Goal: Check status: Check status

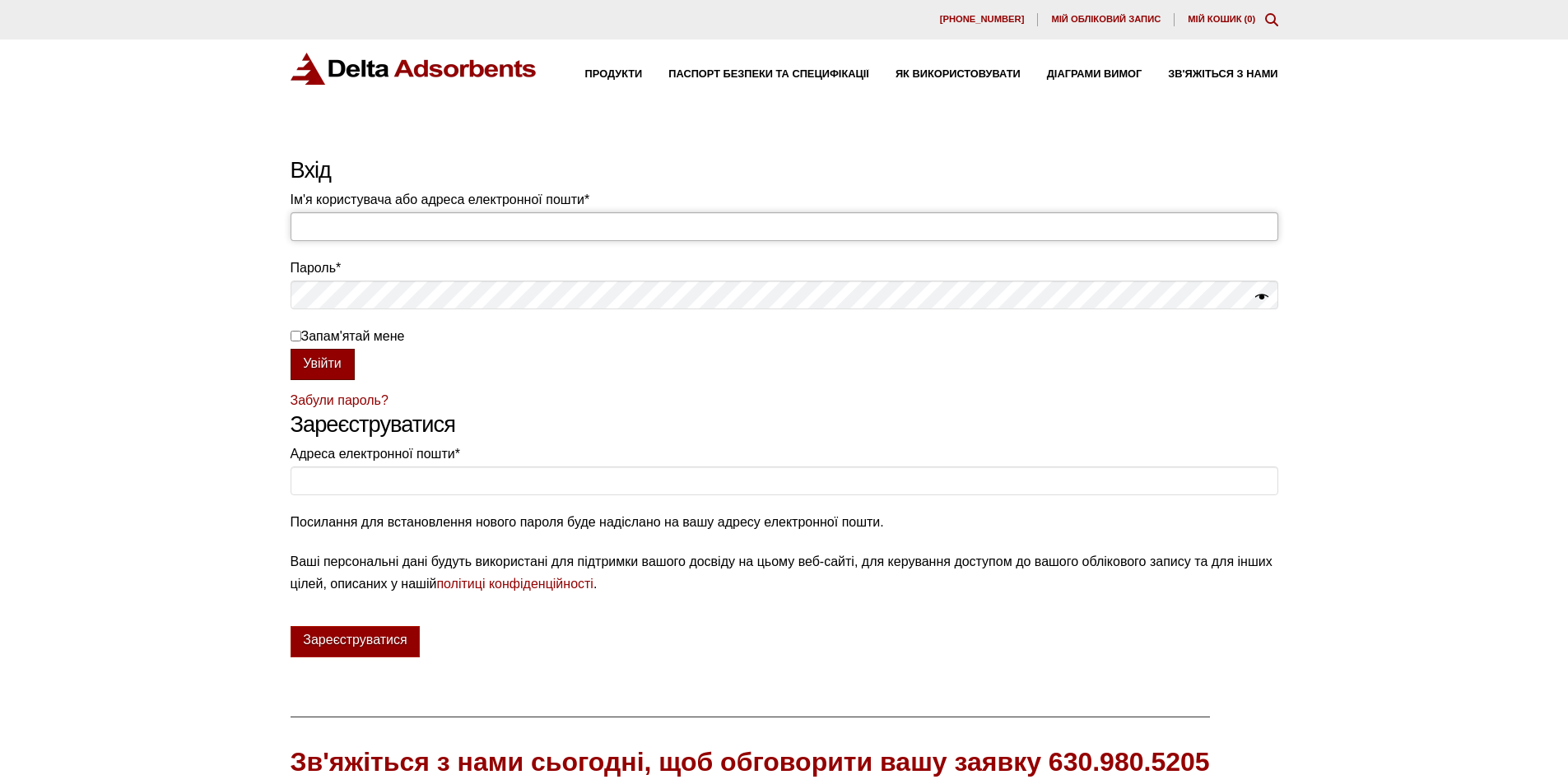
type input "[EMAIL_ADDRESS][DOMAIN_NAME]"
click at [315, 360] on font "Увійти" at bounding box center [321, 363] width 39 height 14
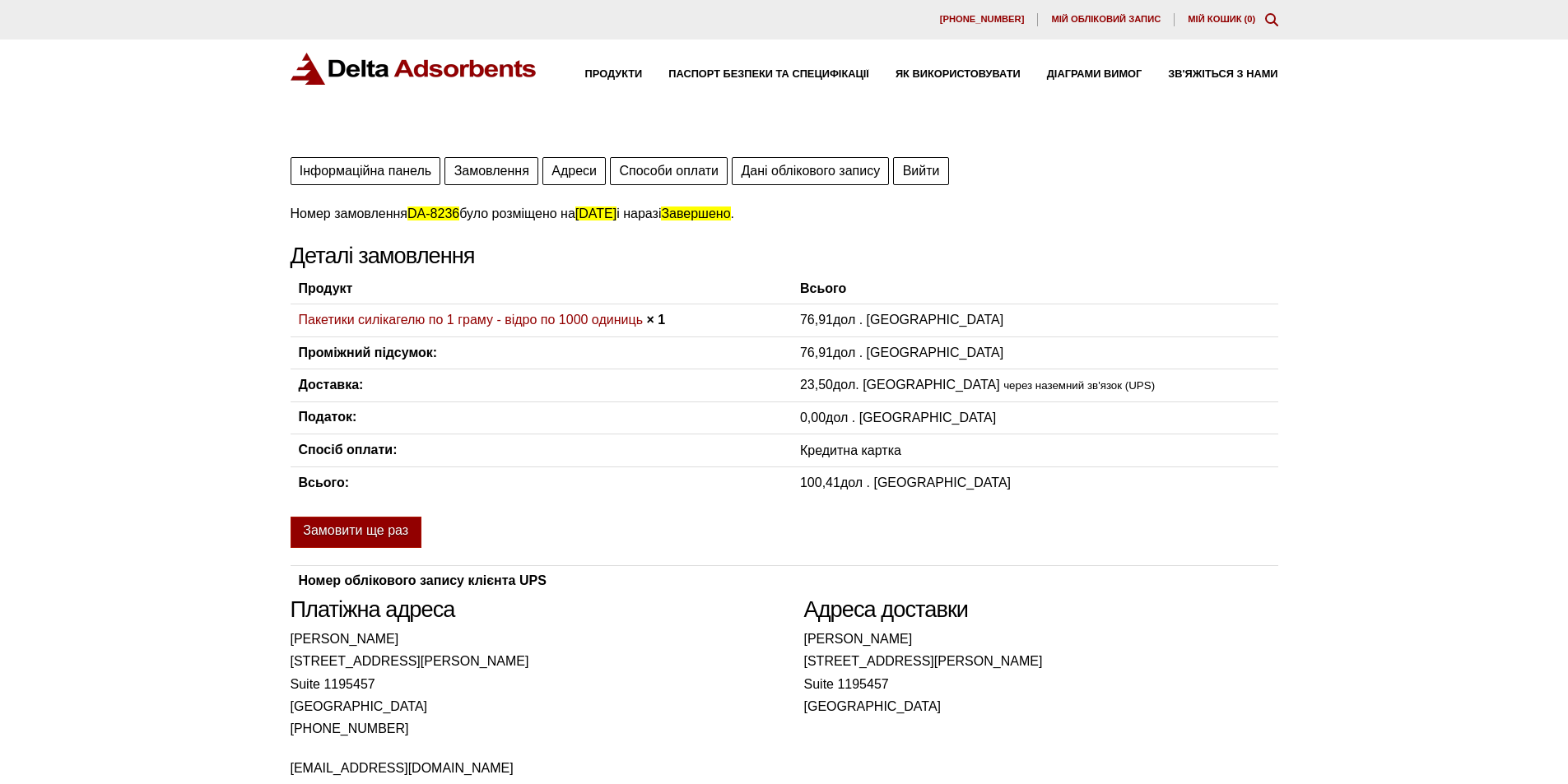
click at [470, 173] on font "Замовлення" at bounding box center [491, 171] width 75 height 14
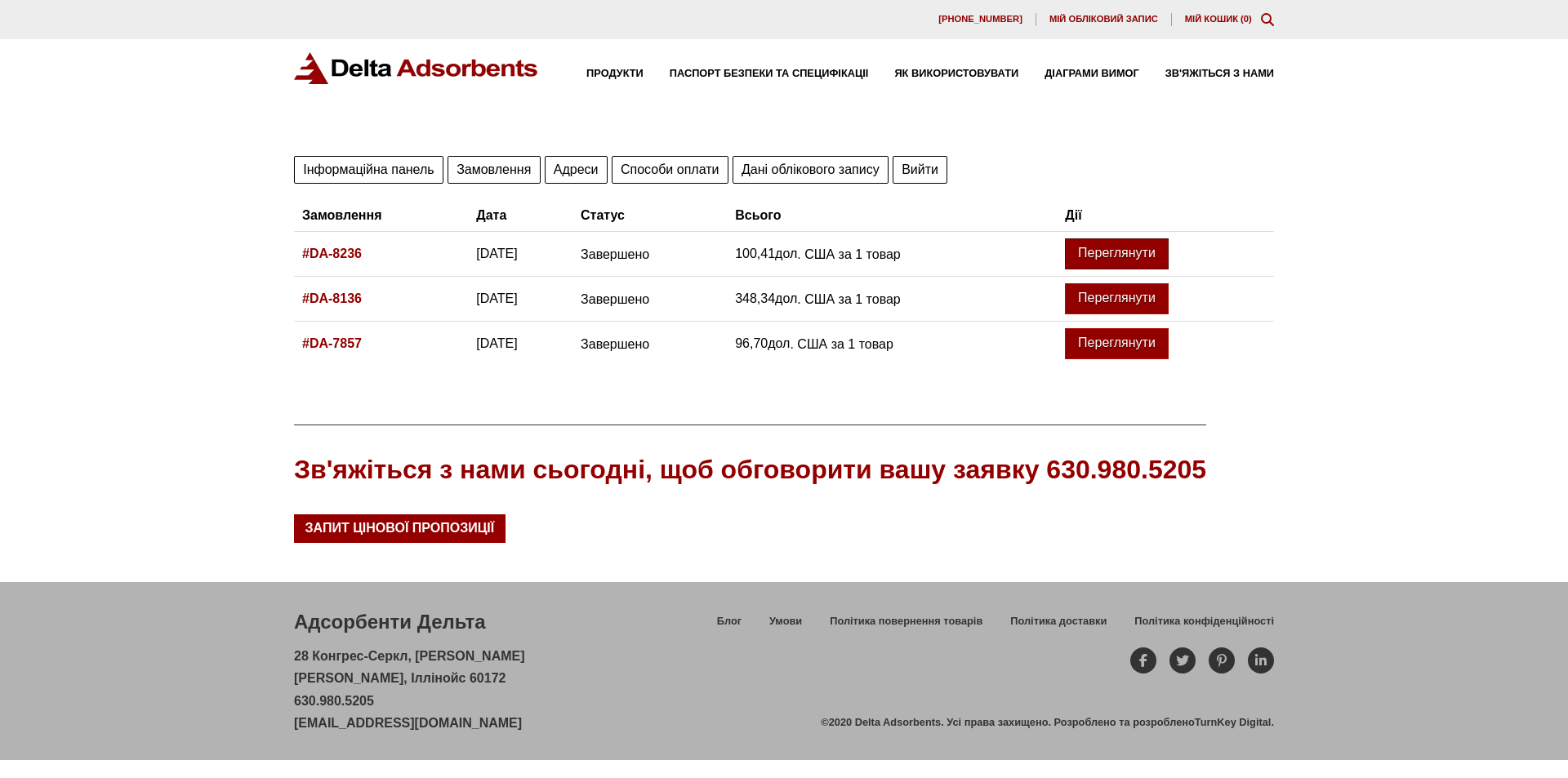
click at [1155, 254] on font "Переглянути" at bounding box center [1117, 252] width 77 height 14
